Goal: Share content

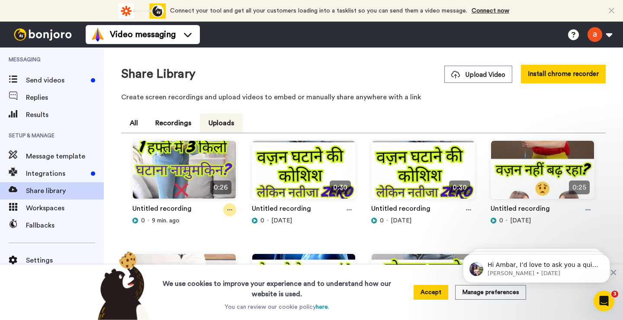
click at [230, 206] on div at bounding box center [229, 210] width 13 height 13
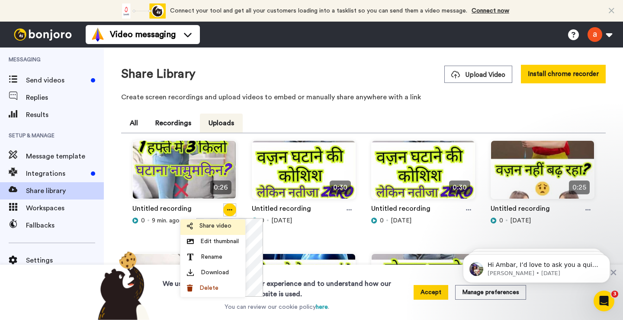
click at [220, 227] on span "Share video" at bounding box center [215, 226] width 32 height 9
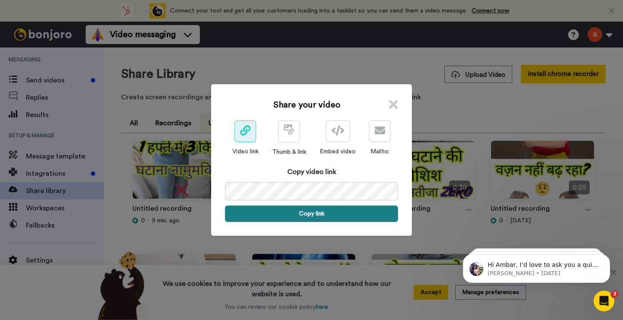
click at [307, 218] on button "Copy link" at bounding box center [311, 214] width 173 height 16
